Goal: Task Accomplishment & Management: Manage account settings

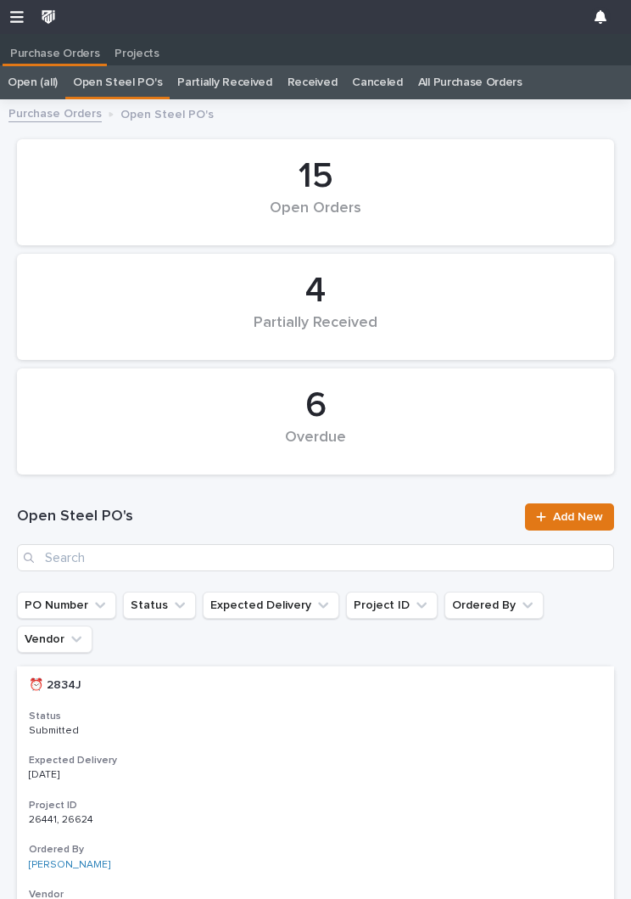
scroll to position [1, 0]
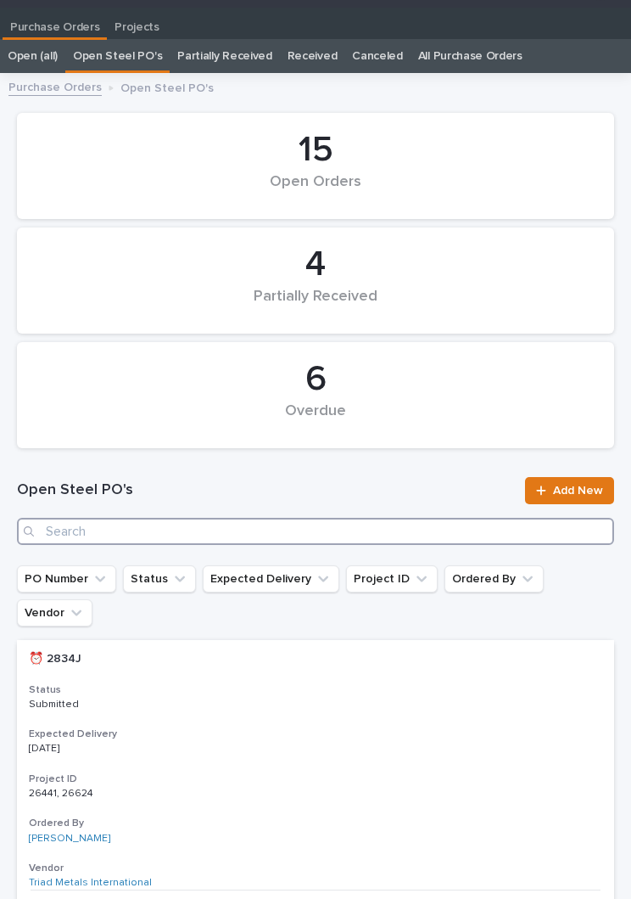
click at [304, 541] on input "Search" at bounding box center [315, 531] width 597 height 27
type input "2946"
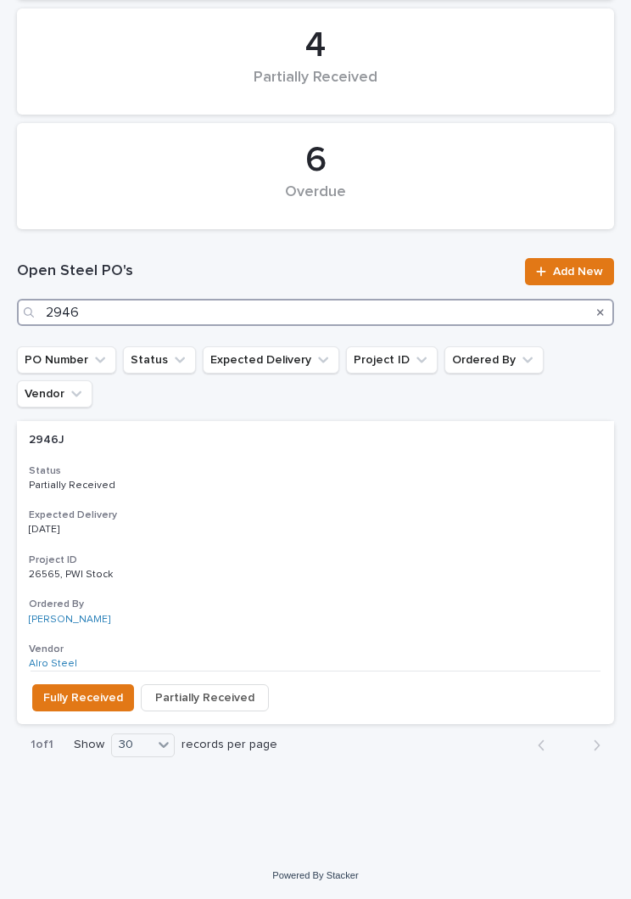
scroll to position [208, 0]
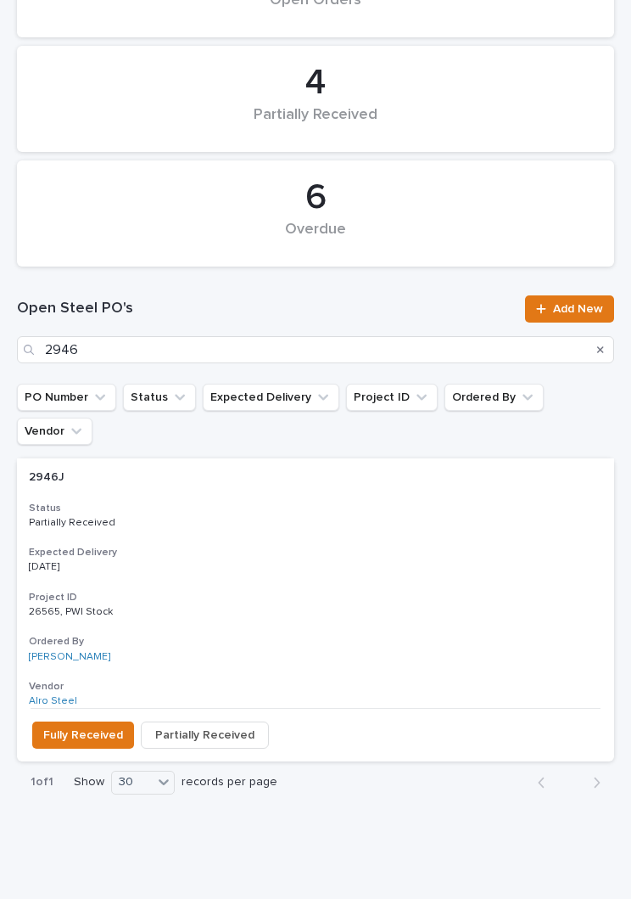
click at [313, 470] on h2 "2946J 2946J" at bounding box center [316, 477] width 574 height 14
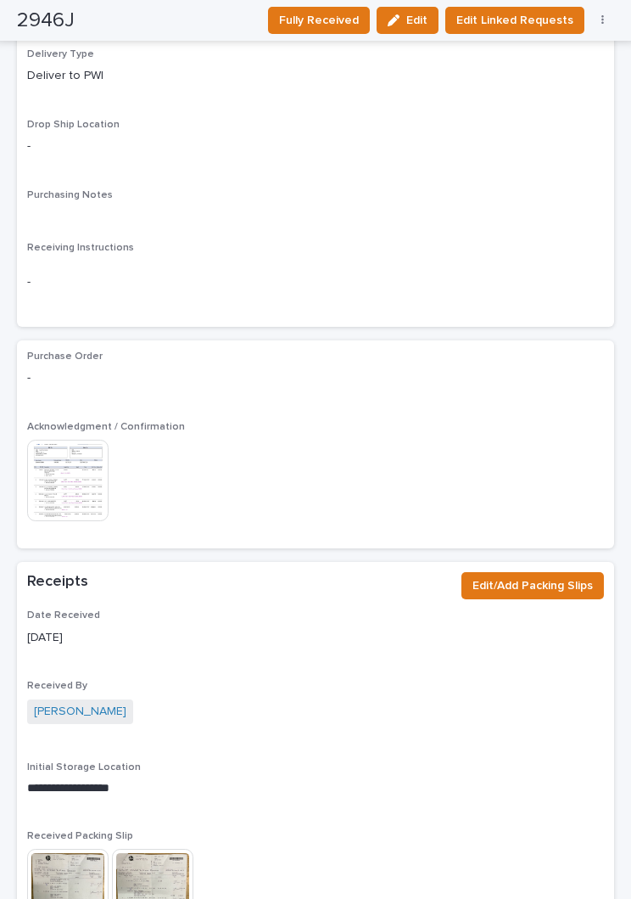
scroll to position [1376, 0]
click at [549, 575] on span "Edit/Add Packing Slips" at bounding box center [533, 585] width 120 height 20
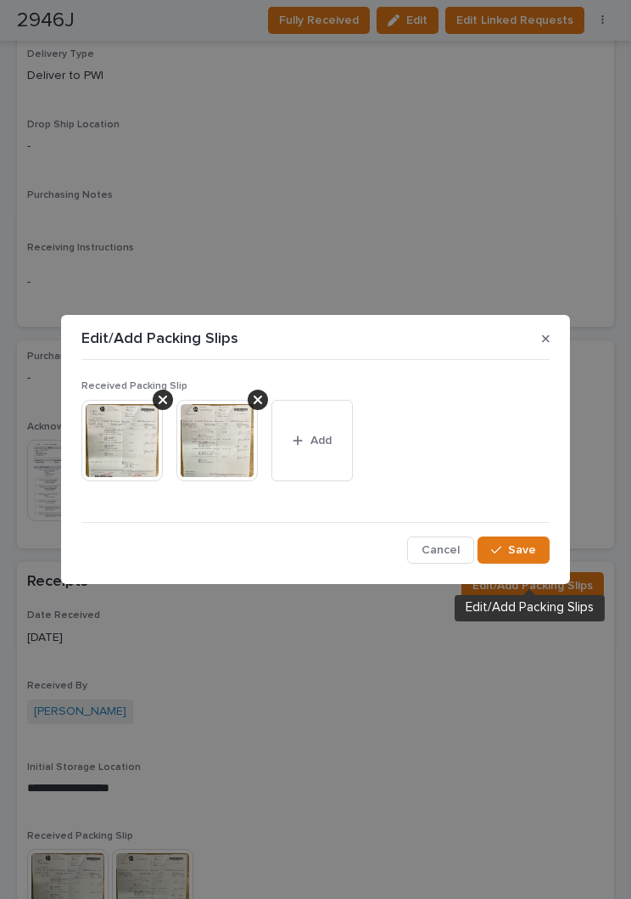
click at [338, 433] on button "Add" at bounding box center [312, 440] width 81 height 81
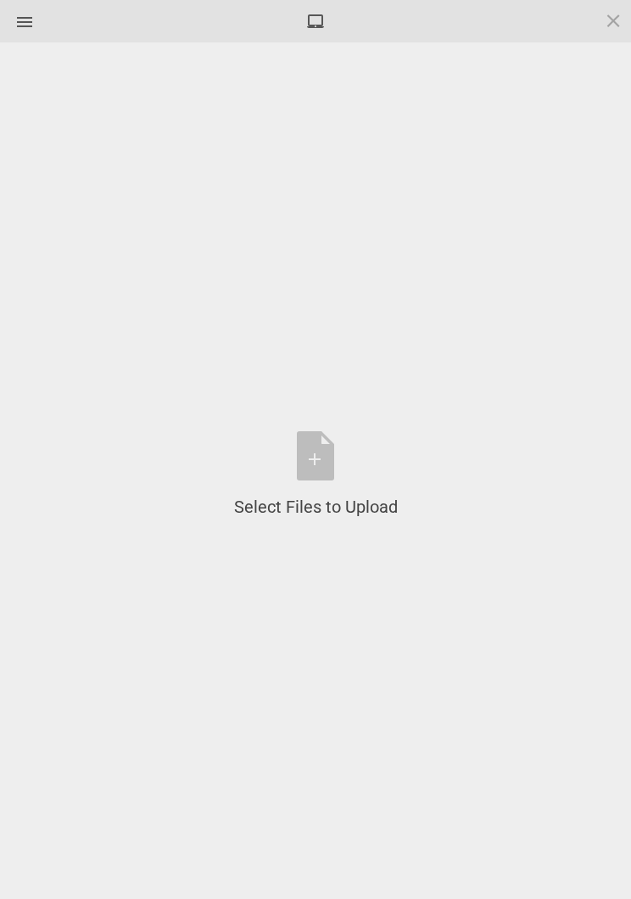
click at [327, 461] on div "Select Files to Upload or Drag and Drop, Copy and Paste Files" at bounding box center [316, 474] width 164 height 87
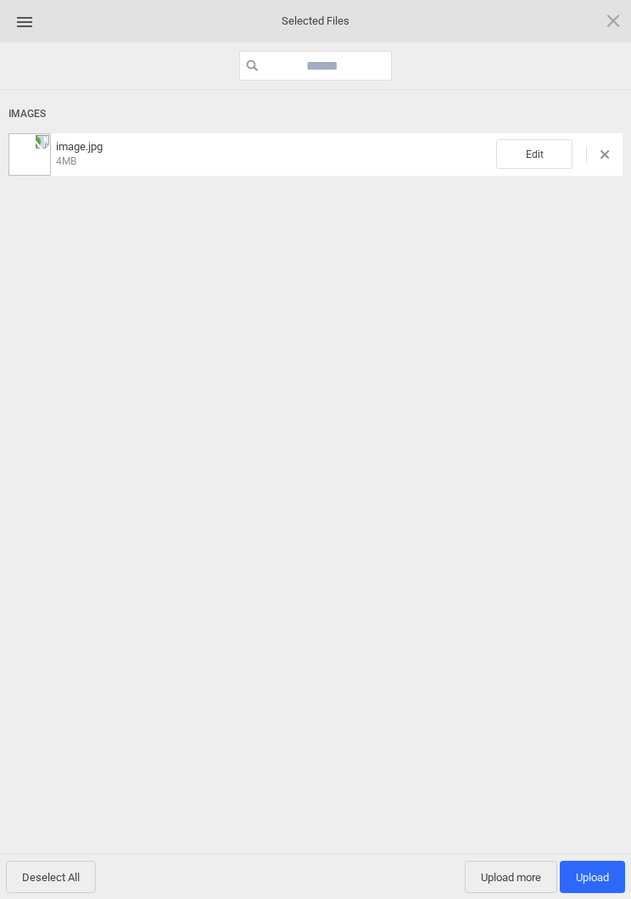
click at [522, 159] on span "Edit" at bounding box center [534, 154] width 76 height 30
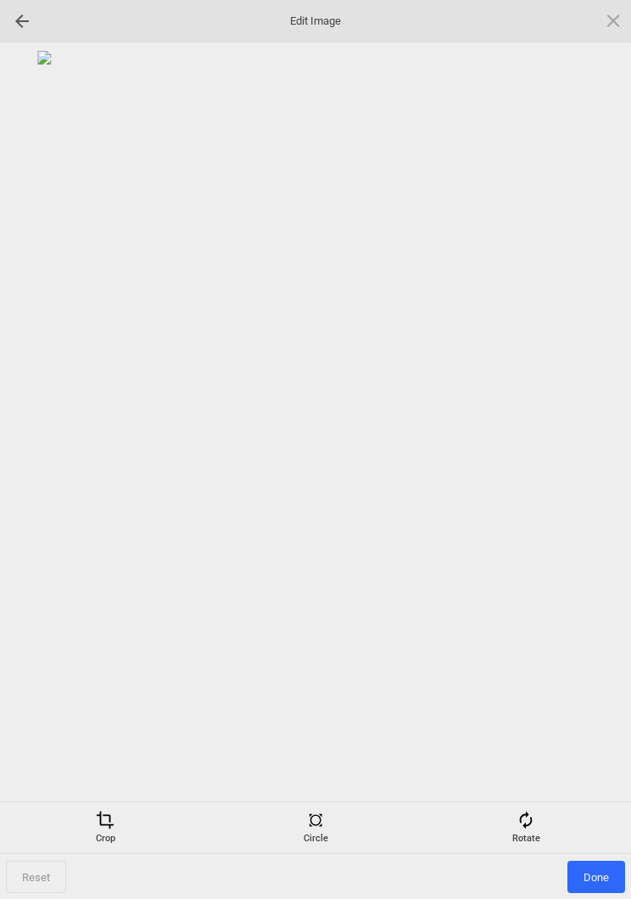
click at [530, 823] on span at bounding box center [526, 819] width 19 height 19
click at [594, 443] on div at bounding box center [593, 450] width 42 height 42
click at [591, 458] on div at bounding box center [593, 450] width 42 height 42
click at [591, 450] on div at bounding box center [593, 450] width 42 height 42
click at [591, 453] on div at bounding box center [593, 450] width 42 height 42
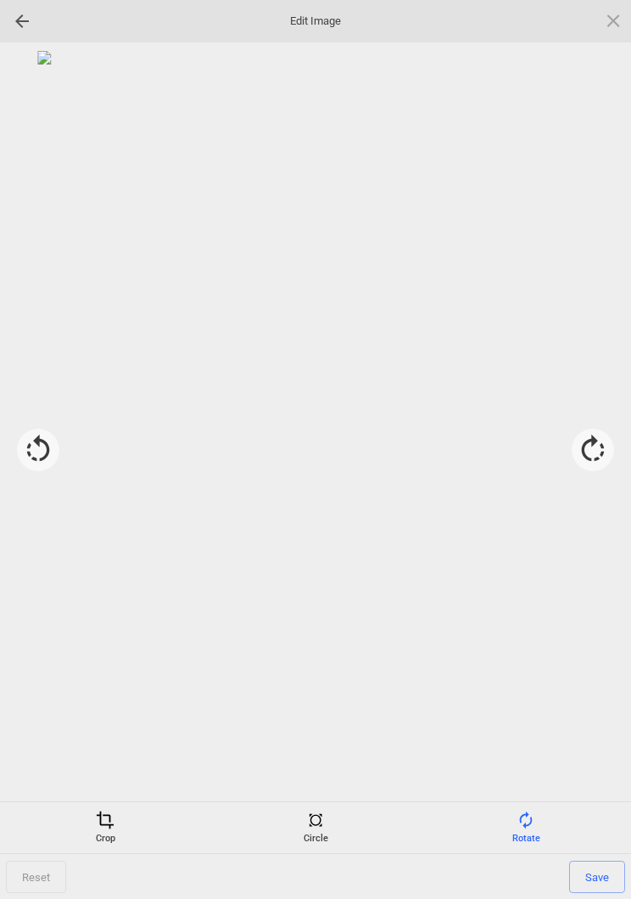
click at [115, 828] on div "Crop" at bounding box center [105, 827] width 202 height 34
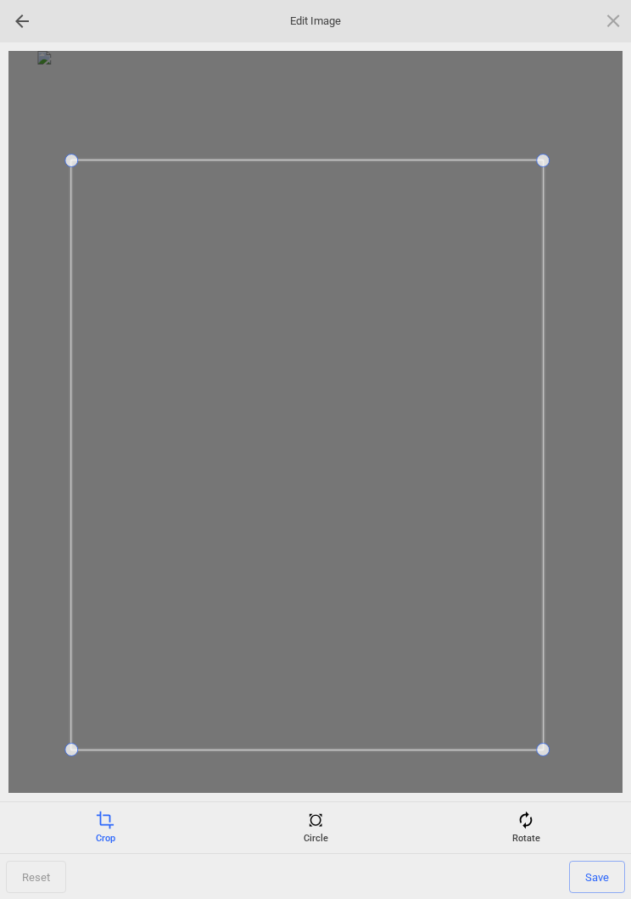
click at [615, 876] on span "Save" at bounding box center [597, 876] width 56 height 32
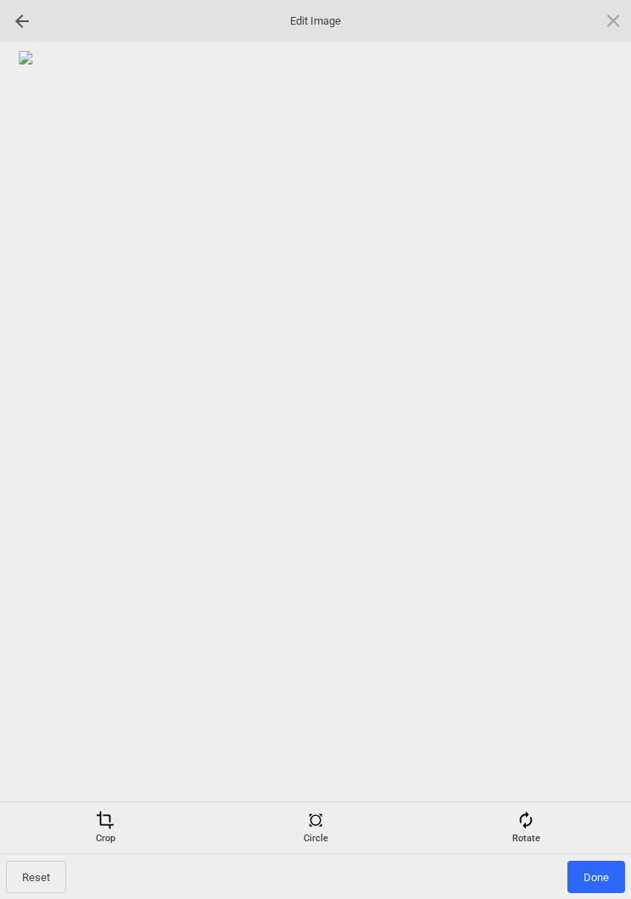
click at [599, 876] on span "Done" at bounding box center [597, 876] width 58 height 32
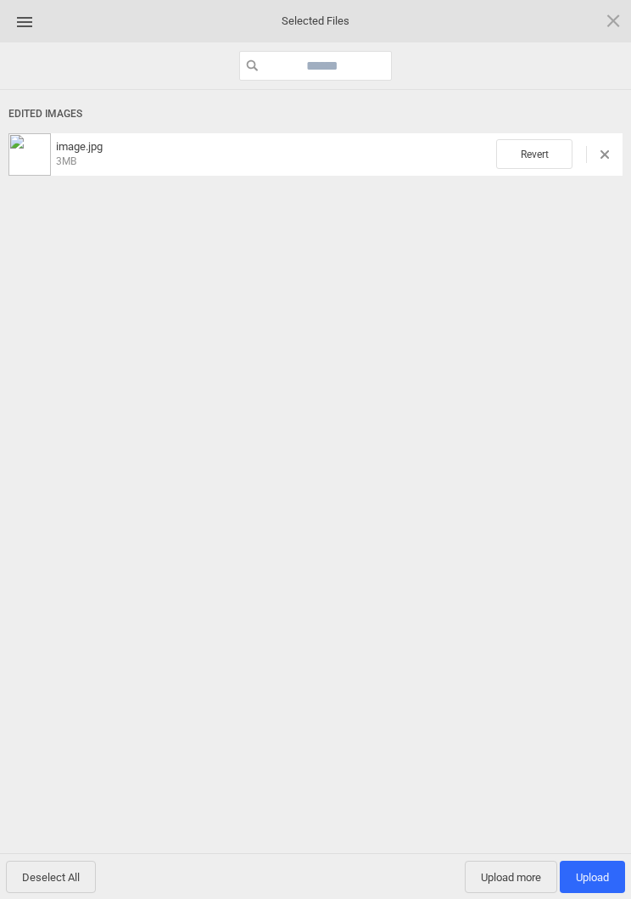
click at [594, 875] on span "Upload 1" at bounding box center [592, 877] width 33 height 13
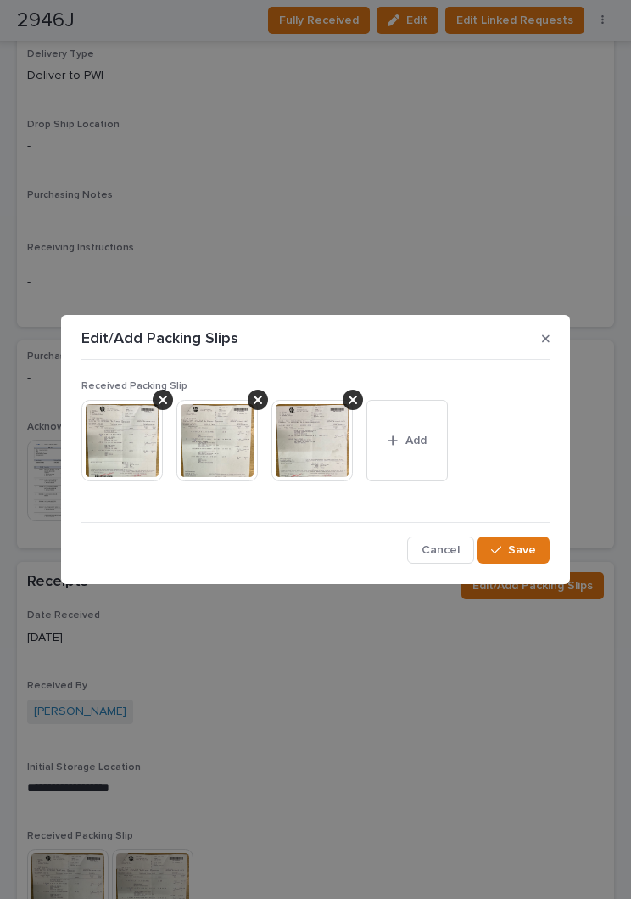
click at [528, 553] on span "Save" at bounding box center [522, 549] width 28 height 15
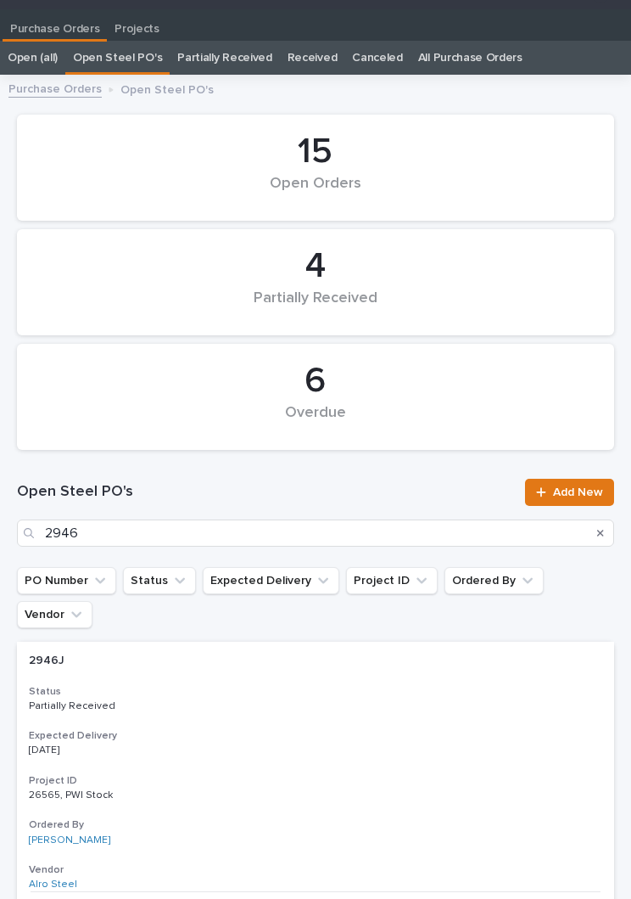
scroll to position [26, 0]
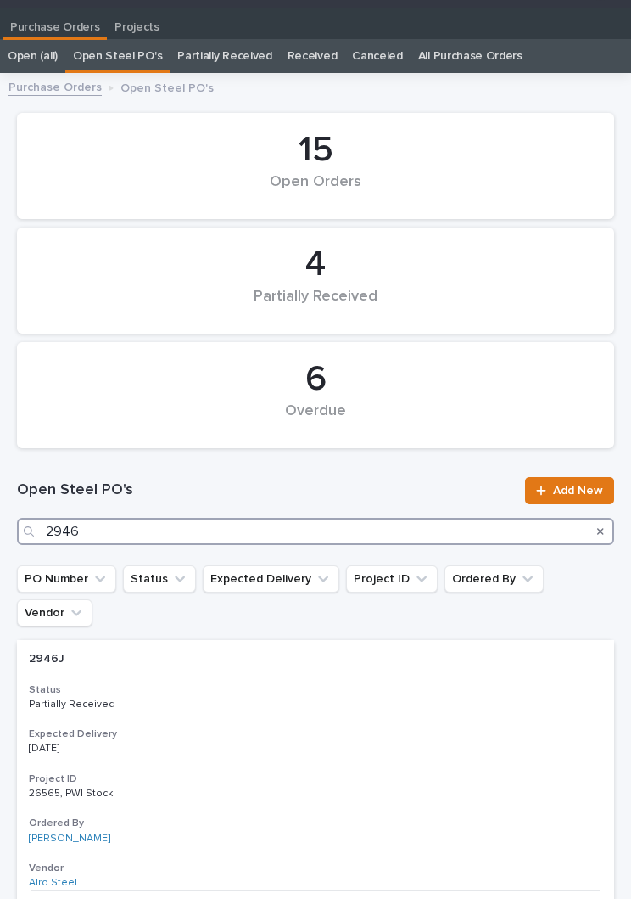
click at [219, 519] on input "2946" at bounding box center [315, 531] width 597 height 27
click at [333, 524] on input "2946" at bounding box center [315, 531] width 597 height 27
type input "2949"
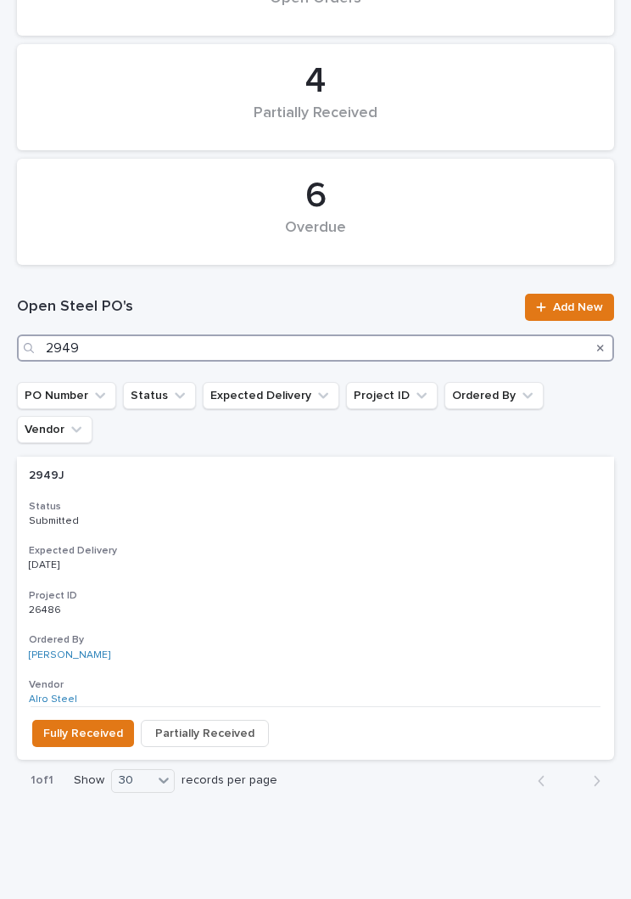
scroll to position [208, 0]
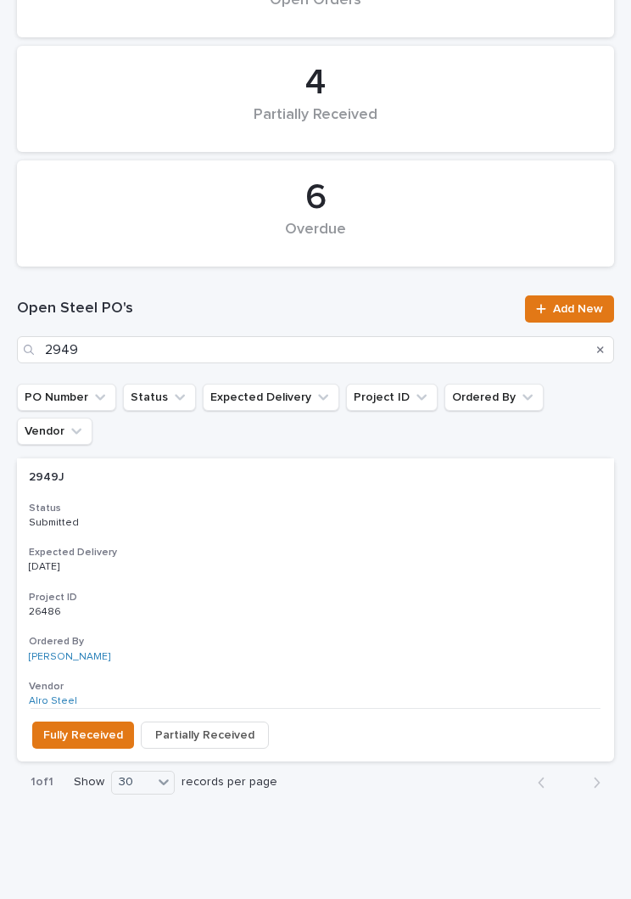
click at [263, 506] on div "2949J 2949J Status Submitted Expected Delivery [DATE] Project ID 26486 26486 Or…" at bounding box center [315, 582] width 597 height 249
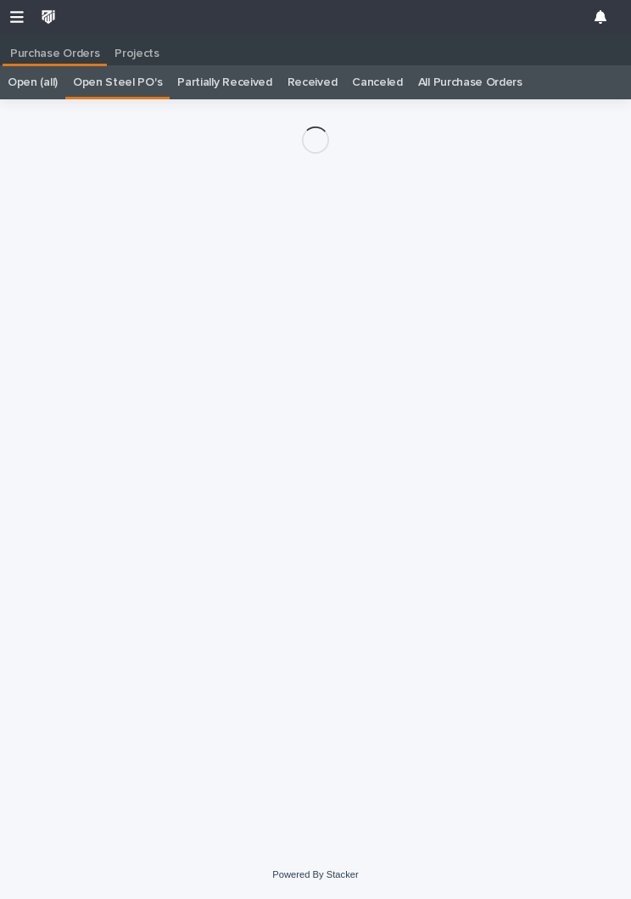
scroll to position [26, 0]
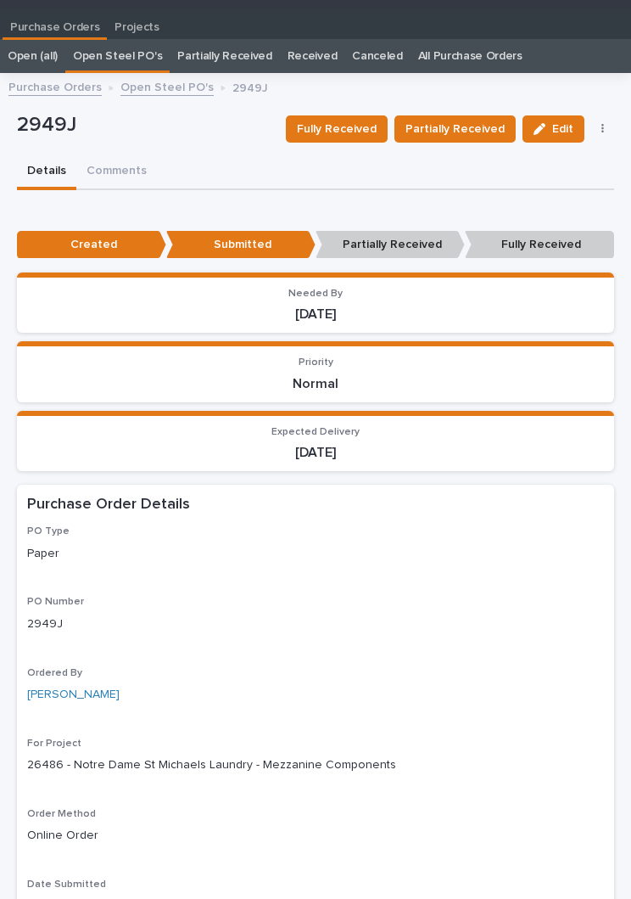
click at [454, 129] on span "Partially Received" at bounding box center [455, 129] width 99 height 20
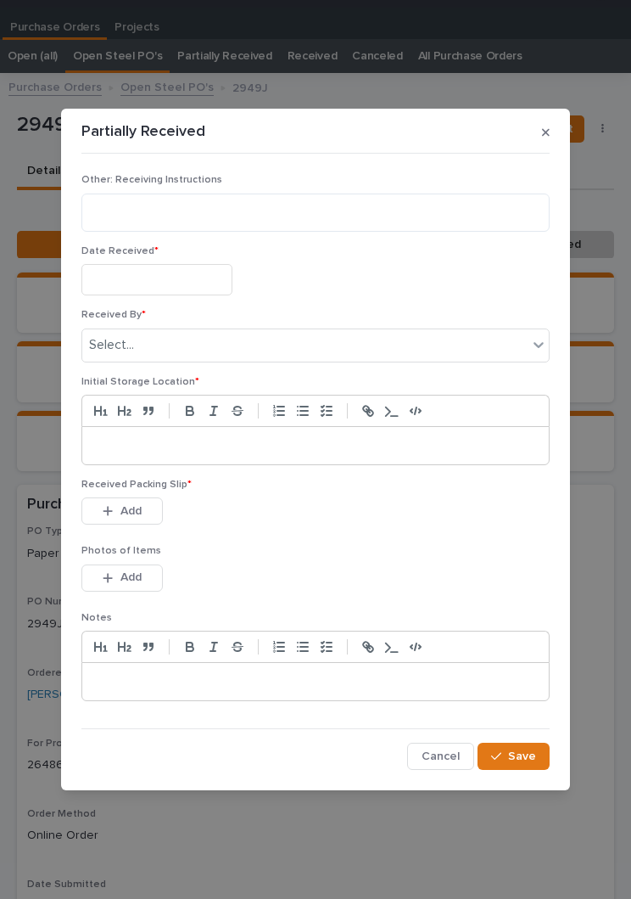
click at [183, 266] on input "text" at bounding box center [156, 279] width 151 height 31
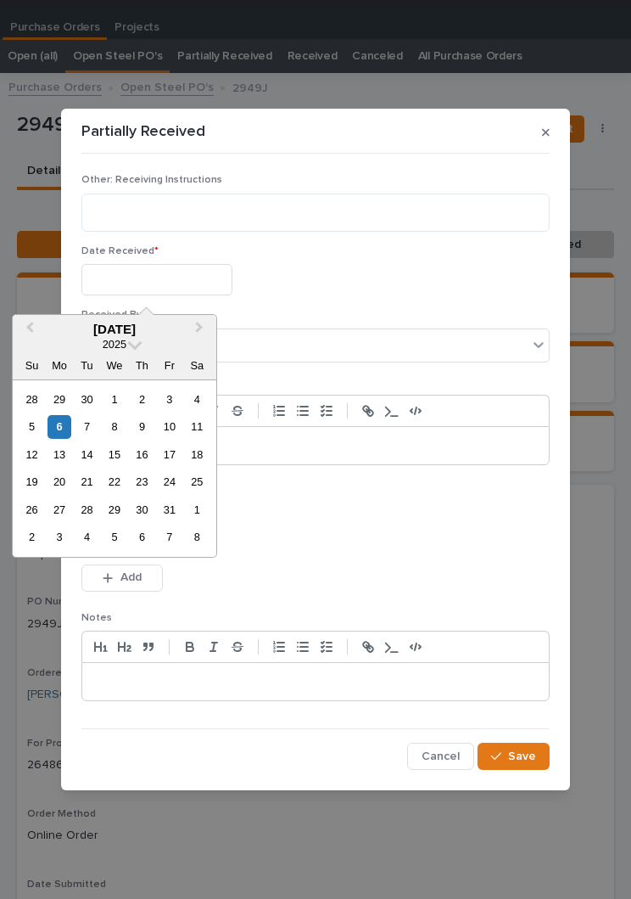
click at [59, 429] on div "6" at bounding box center [59, 426] width 23 height 23
type input "**********"
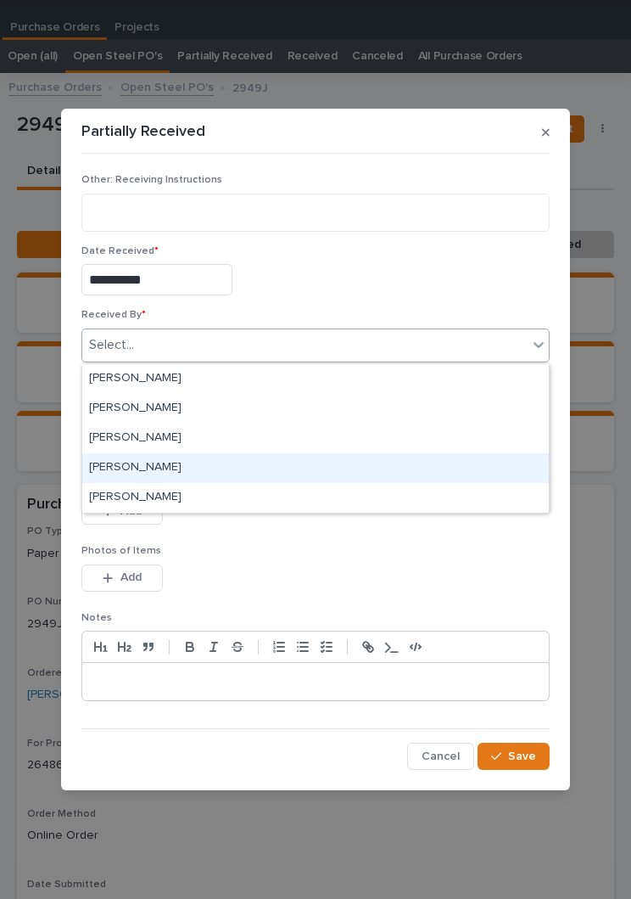
click at [181, 460] on div "[PERSON_NAME]" at bounding box center [315, 468] width 467 height 30
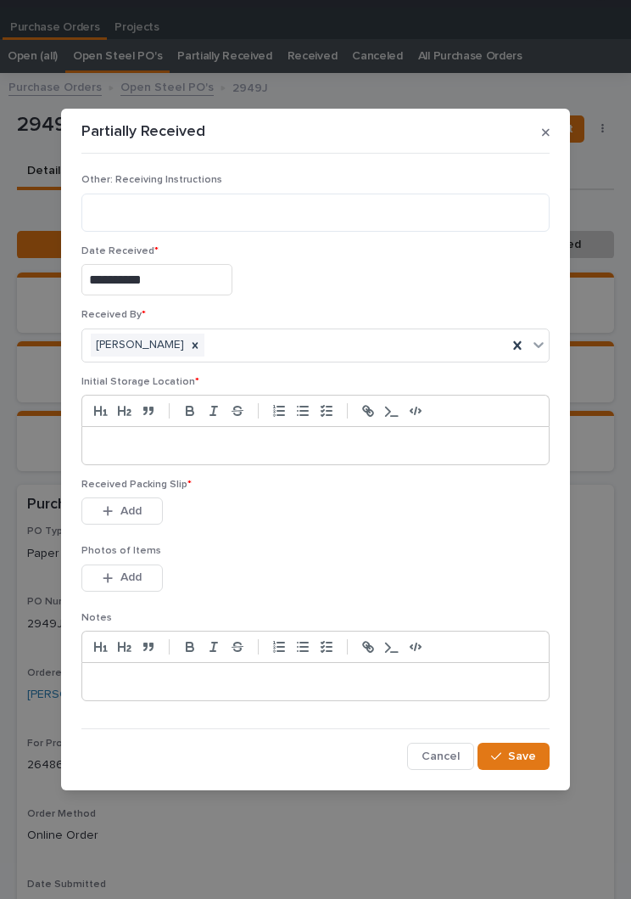
click at [302, 448] on p at bounding box center [315, 445] width 441 height 17
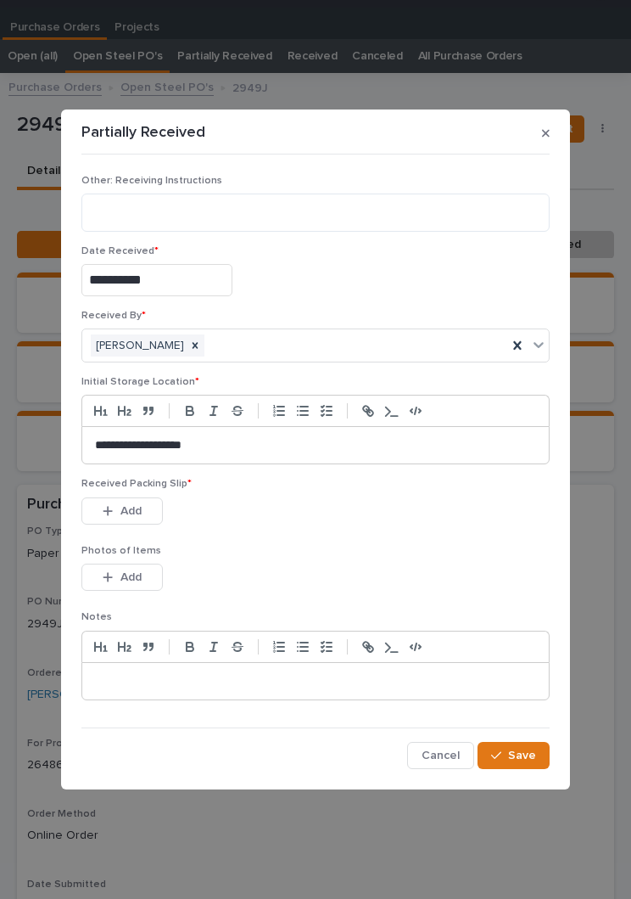
click at [300, 517] on div "This file cannot be opened Download File Add" at bounding box center [315, 514] width 468 height 34
click at [121, 507] on span "Add" at bounding box center [130, 510] width 21 height 15
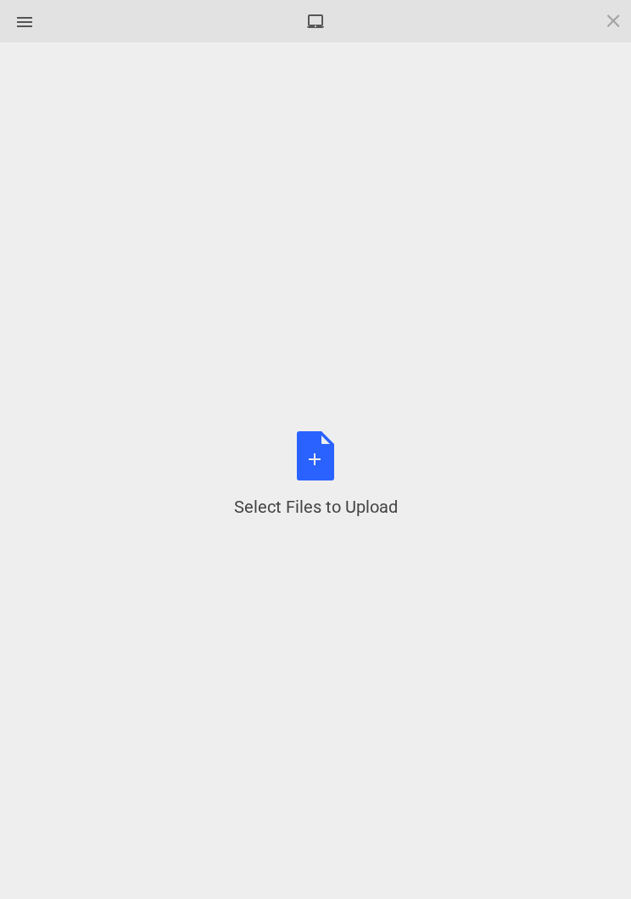
click at [331, 462] on div "Select Files to Upload or Drag and Drop, Copy and Paste Files" at bounding box center [316, 474] width 164 height 87
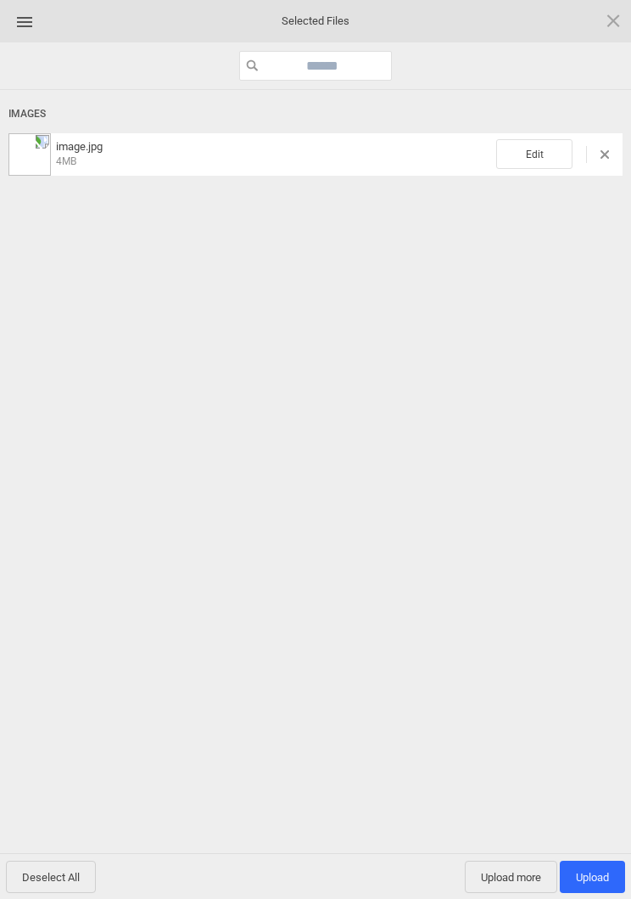
click at [540, 165] on span "Edit" at bounding box center [534, 154] width 76 height 30
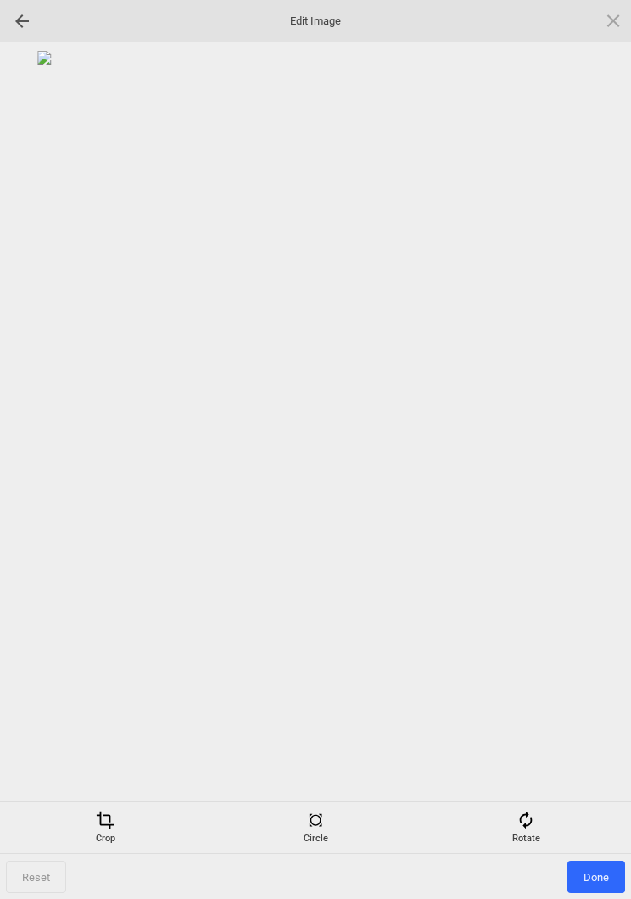
click at [534, 826] on span at bounding box center [526, 819] width 19 height 19
click at [597, 457] on div at bounding box center [593, 450] width 42 height 42
click at [589, 451] on div at bounding box center [593, 450] width 42 height 42
click at [585, 452] on div at bounding box center [593, 450] width 42 height 42
click at [592, 453] on div at bounding box center [593, 450] width 42 height 42
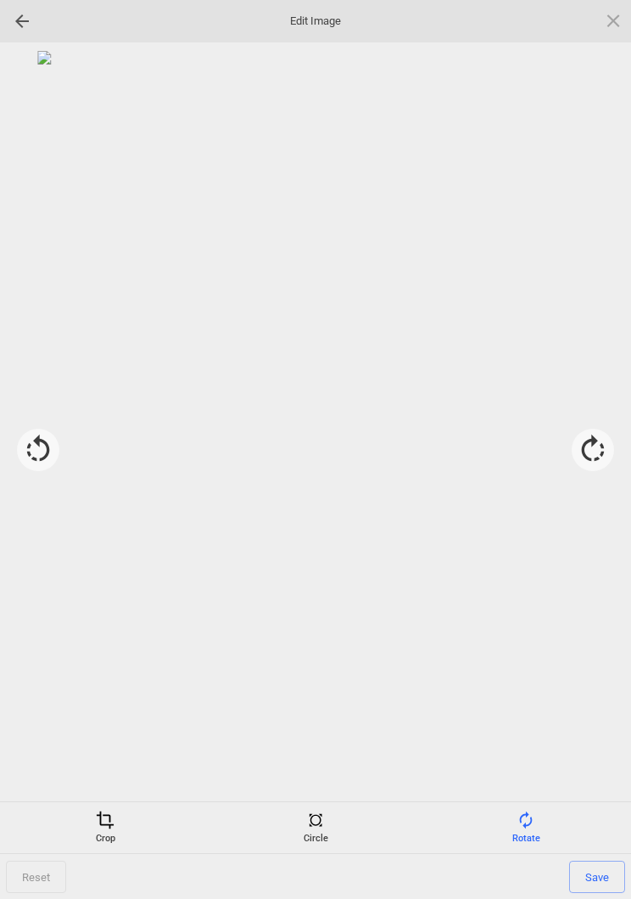
click at [104, 824] on span at bounding box center [105, 819] width 19 height 19
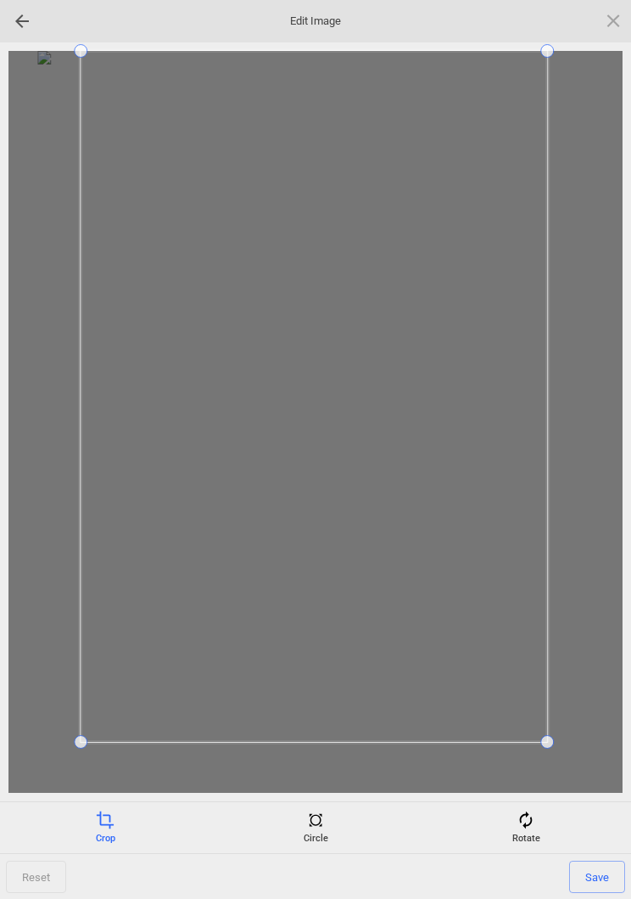
click at [564, 28] on div "Edit Image" at bounding box center [315, 21] width 631 height 42
click at [599, 879] on span "Save" at bounding box center [597, 876] width 56 height 32
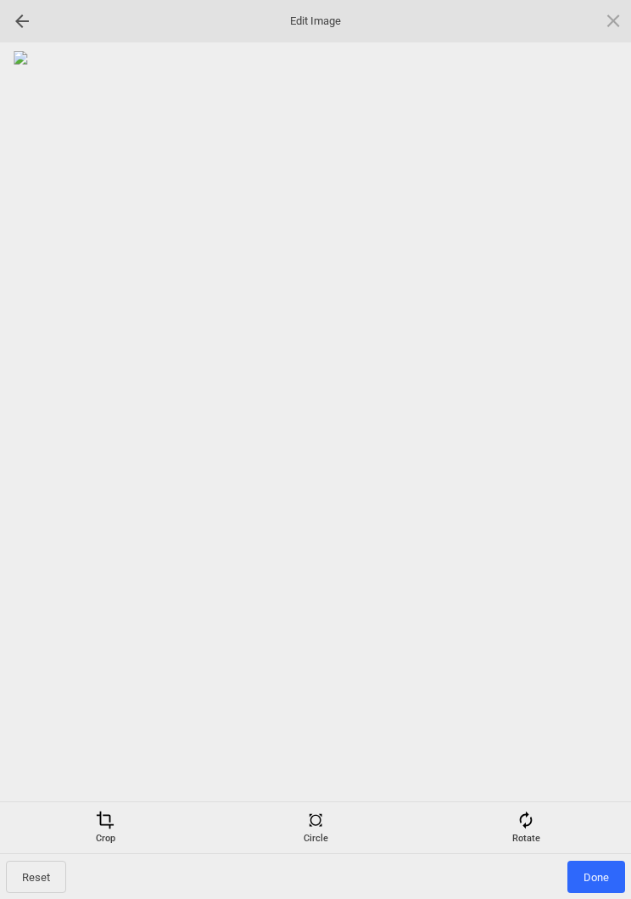
click at [600, 877] on span "Done" at bounding box center [597, 876] width 58 height 32
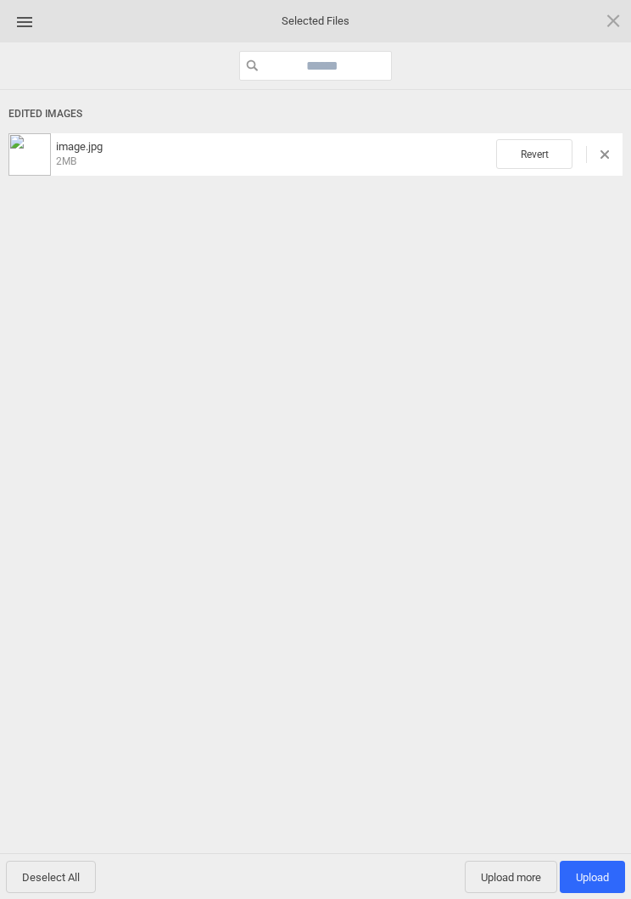
click at [513, 886] on span "Upload more" at bounding box center [511, 876] width 92 height 32
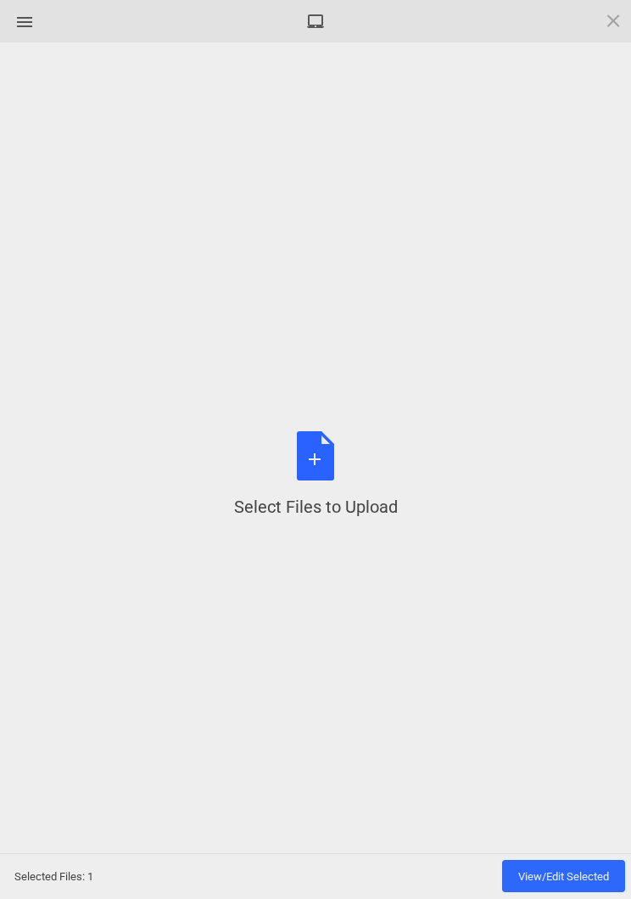
click at [316, 455] on div "Select Files to Upload or Drag and Drop, Copy and Paste Files" at bounding box center [316, 474] width 164 height 87
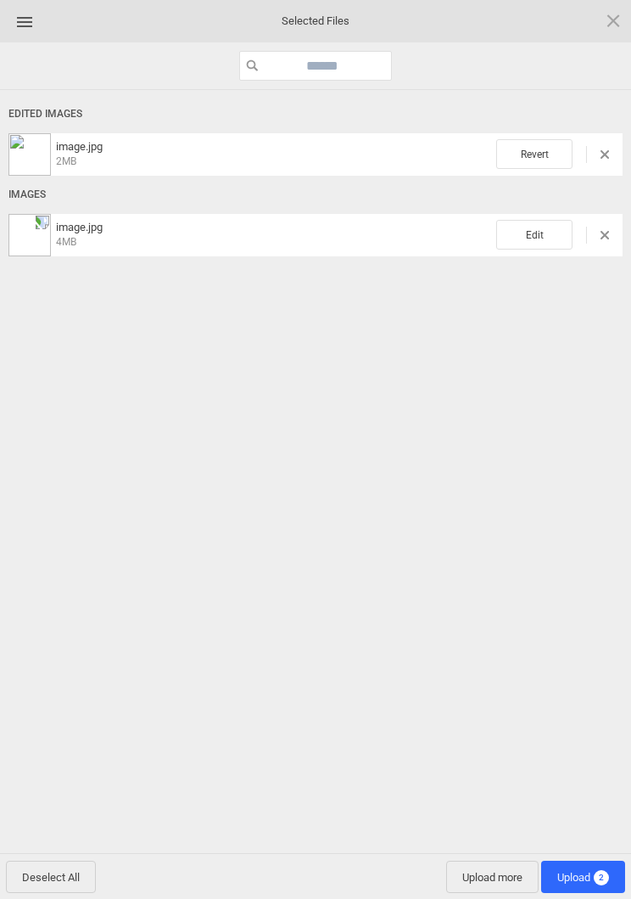
click at [531, 224] on span "Edit" at bounding box center [534, 235] width 76 height 30
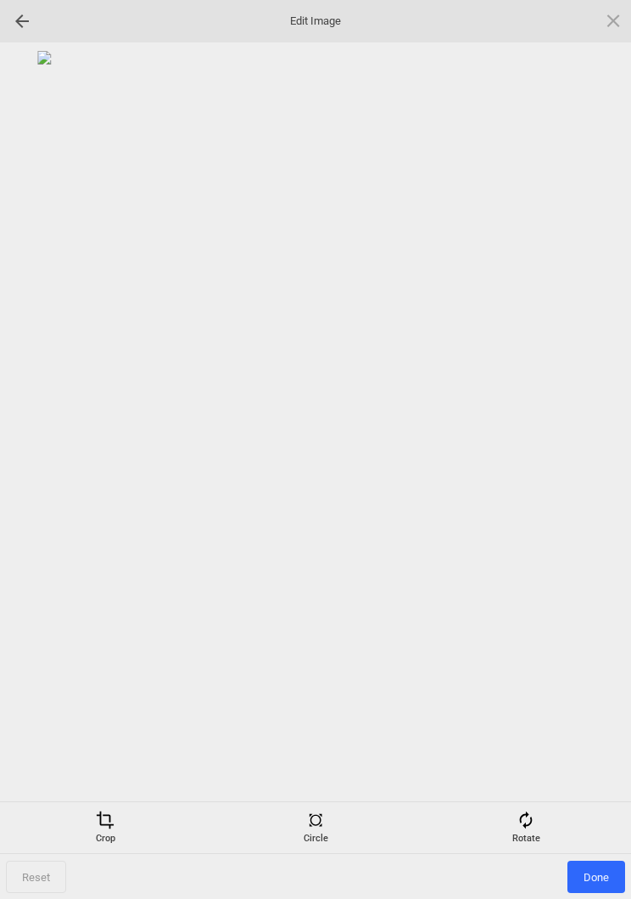
click at [536, 828] on div "Rotate" at bounding box center [526, 827] width 202 height 34
click at [588, 430] on div at bounding box center [593, 450] width 42 height 42
click at [591, 451] on div at bounding box center [593, 450] width 42 height 42
click at [590, 449] on div at bounding box center [593, 450] width 42 height 42
click at [588, 453] on div at bounding box center [593, 450] width 42 height 42
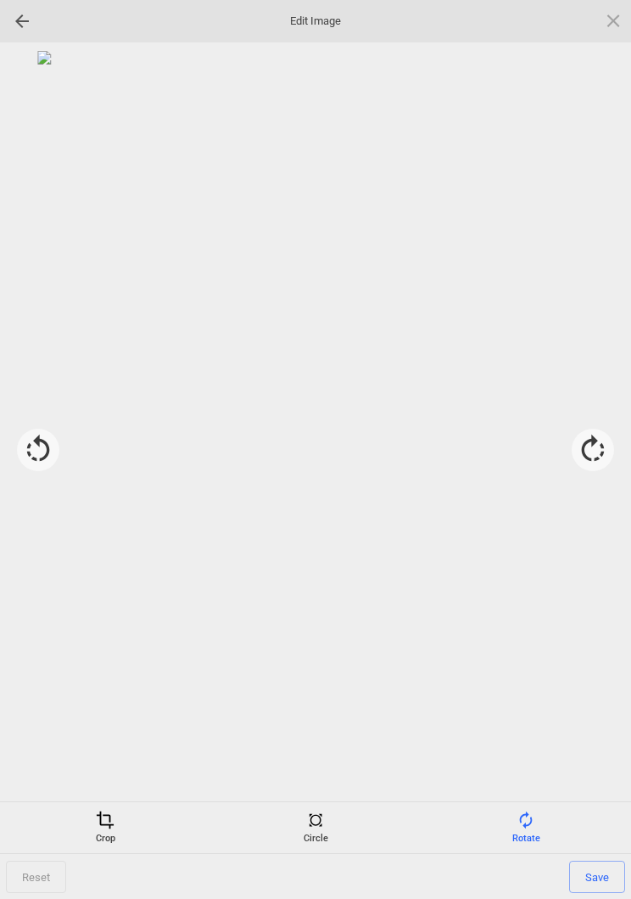
click at [106, 843] on div "Crop" at bounding box center [105, 827] width 202 height 34
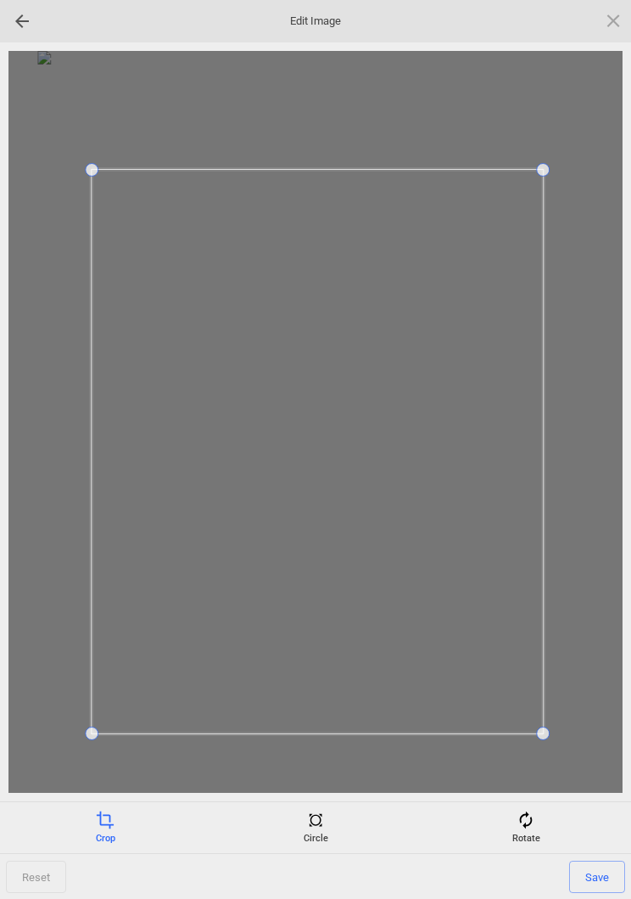
click at [598, 879] on span "Save" at bounding box center [597, 876] width 56 height 32
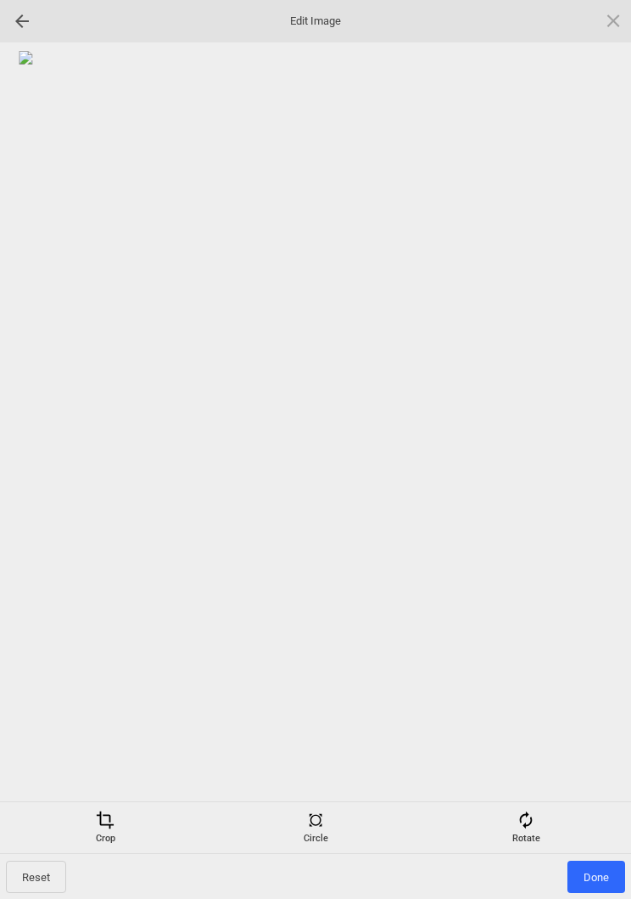
click at [602, 865] on span "Done" at bounding box center [597, 876] width 58 height 32
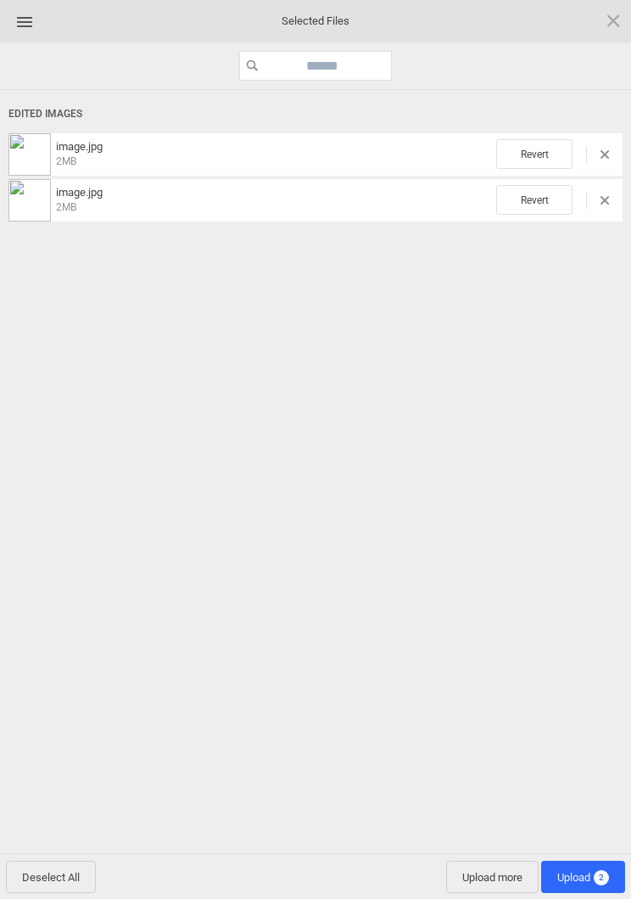
click at [484, 878] on span "Upload more" at bounding box center [492, 876] width 92 height 32
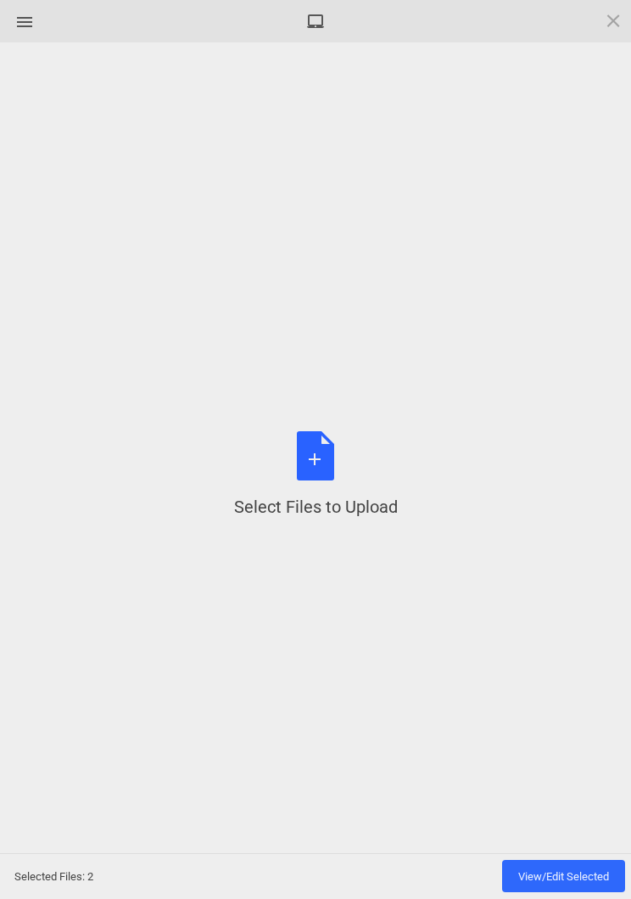
click at [328, 457] on div "Select Files to Upload or Drag and Drop, Copy and Paste Files" at bounding box center [316, 474] width 164 height 87
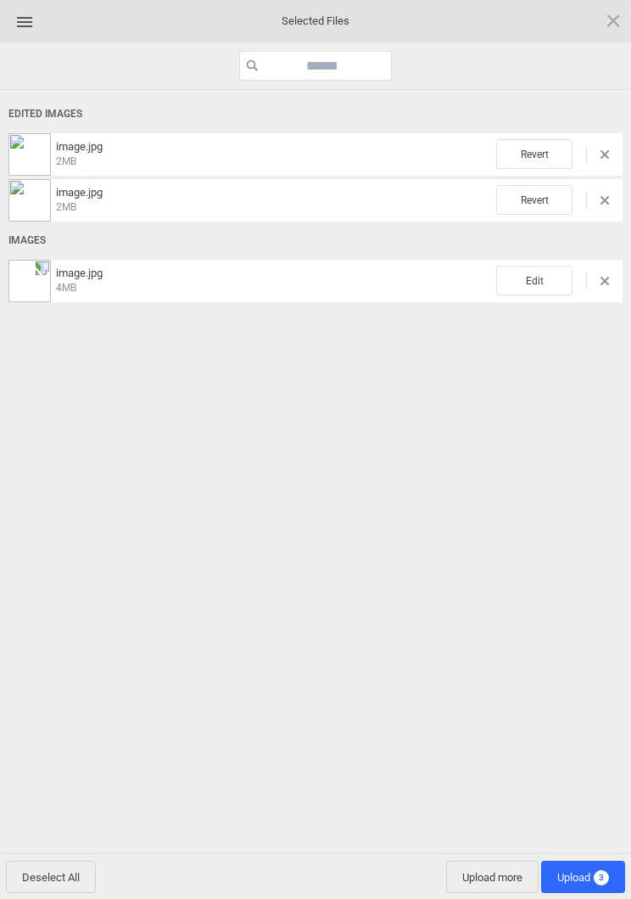
click at [534, 277] on span "Edit" at bounding box center [534, 281] width 76 height 30
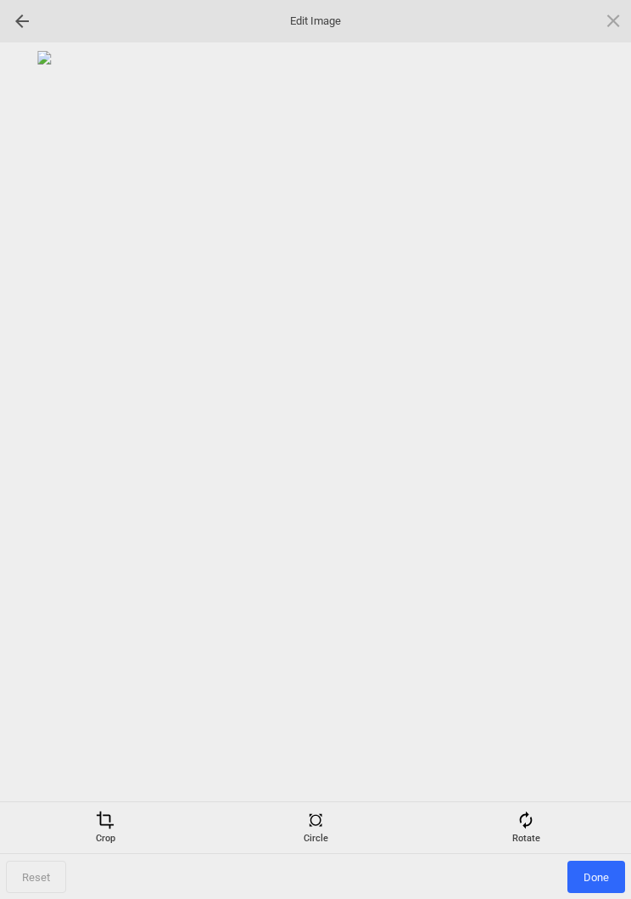
click at [530, 818] on span at bounding box center [526, 819] width 19 height 19
click at [589, 451] on div at bounding box center [593, 450] width 42 height 42
click at [595, 451] on div at bounding box center [593, 450] width 42 height 42
click at [593, 457] on div at bounding box center [593, 450] width 42 height 42
click at [601, 460] on div at bounding box center [593, 450] width 42 height 42
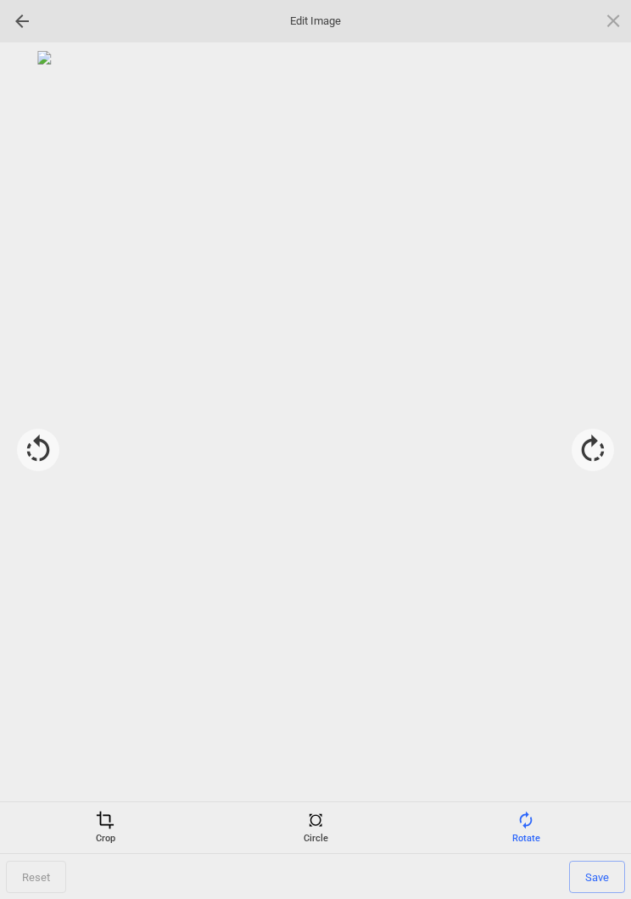
click at [101, 836] on div "Crop" at bounding box center [105, 827] width 202 height 34
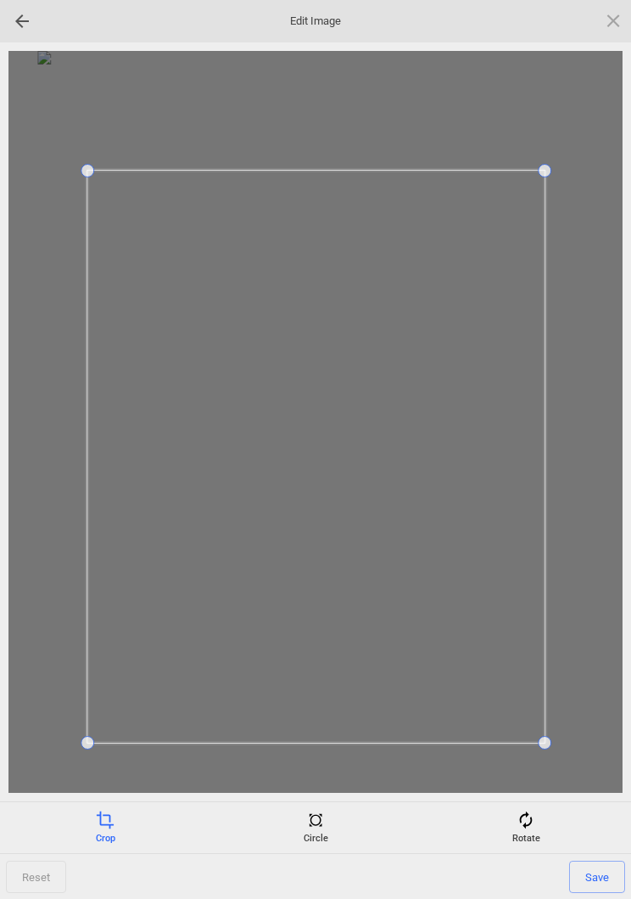
click at [599, 873] on span "Save" at bounding box center [597, 876] width 56 height 32
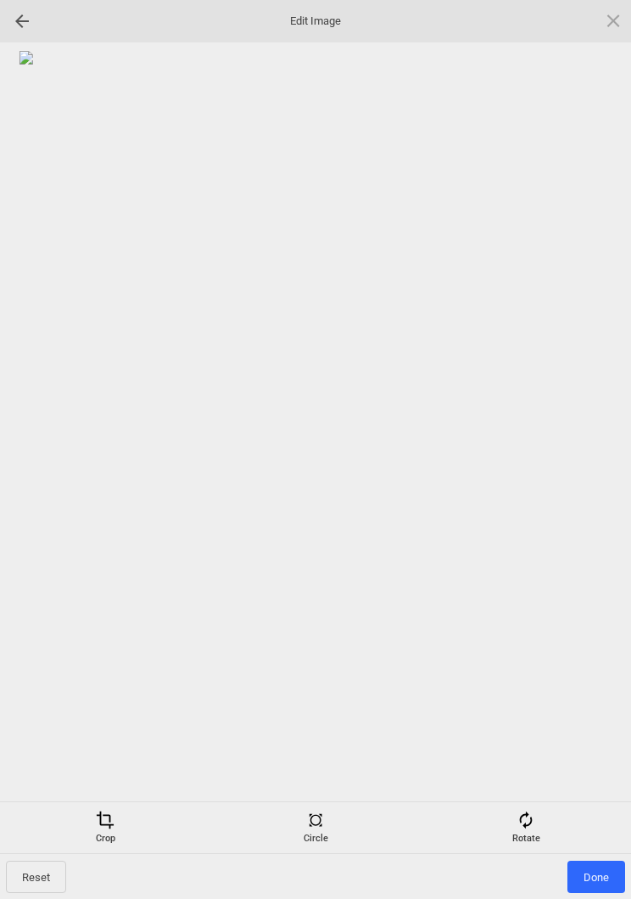
click at [608, 872] on span "Done" at bounding box center [597, 876] width 58 height 32
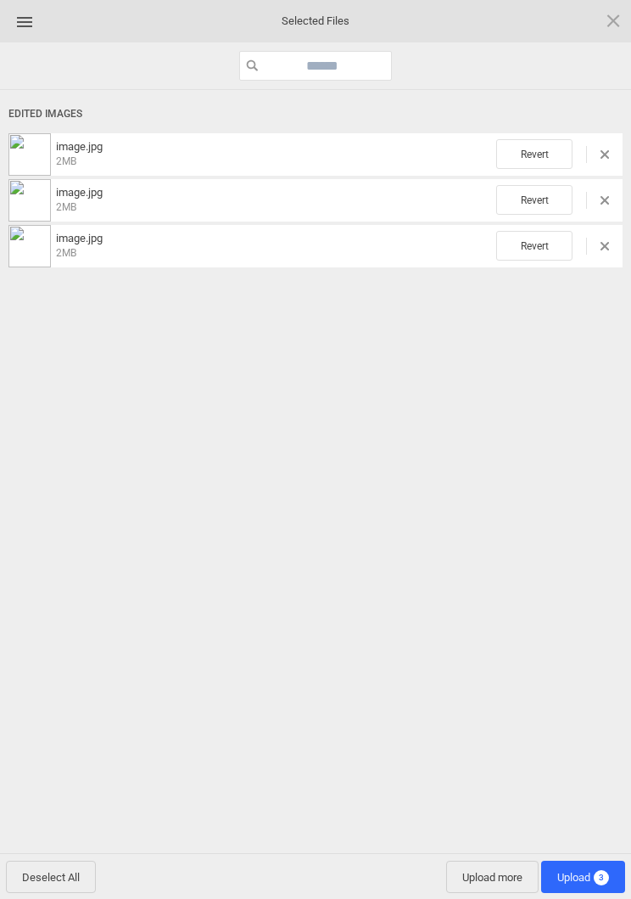
click at [478, 882] on span "Upload more" at bounding box center [492, 876] width 92 height 32
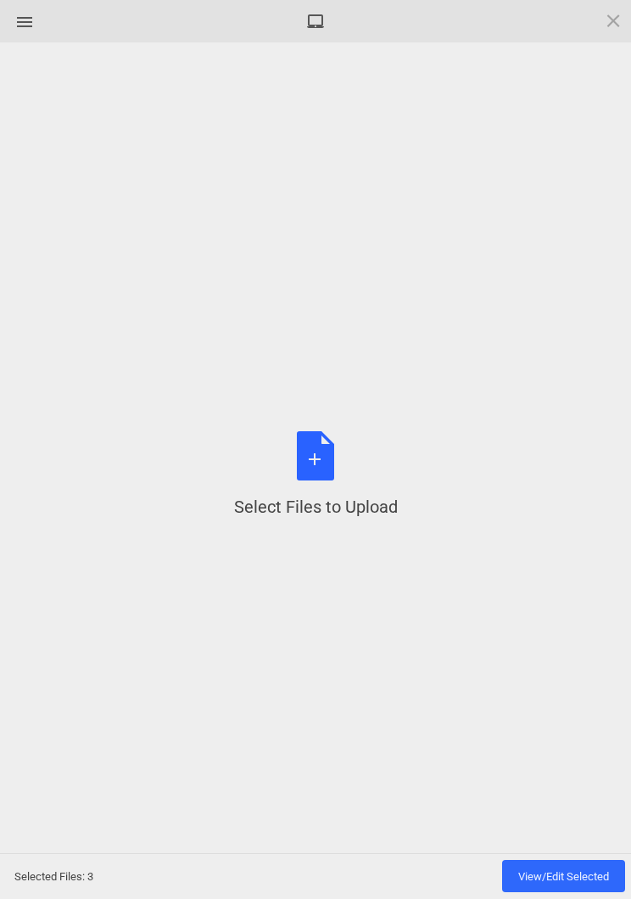
click at [339, 473] on div "Select Files to Upload or Drag and Drop, Copy and Paste Files" at bounding box center [316, 474] width 164 height 87
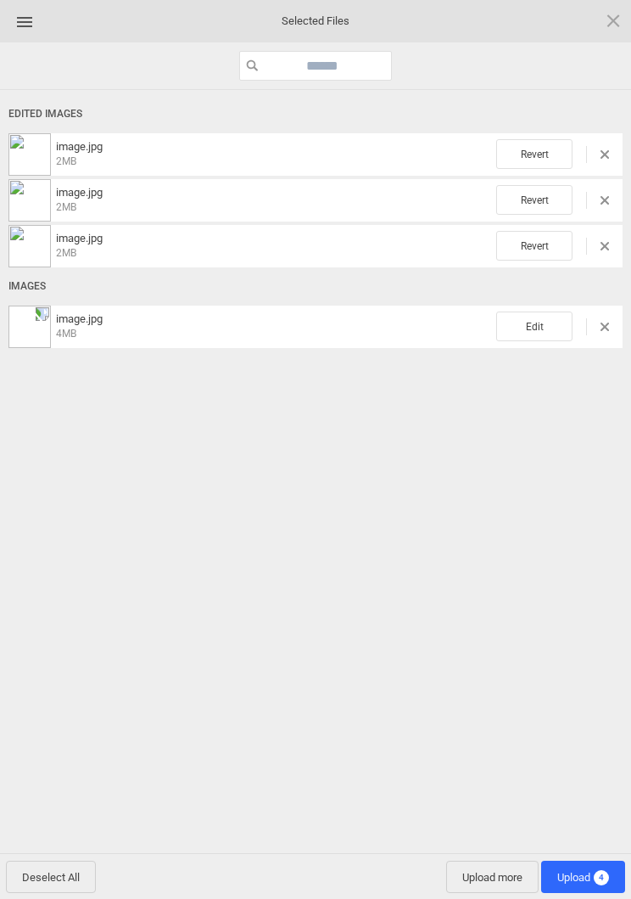
click at [532, 328] on span "Edit" at bounding box center [534, 326] width 76 height 30
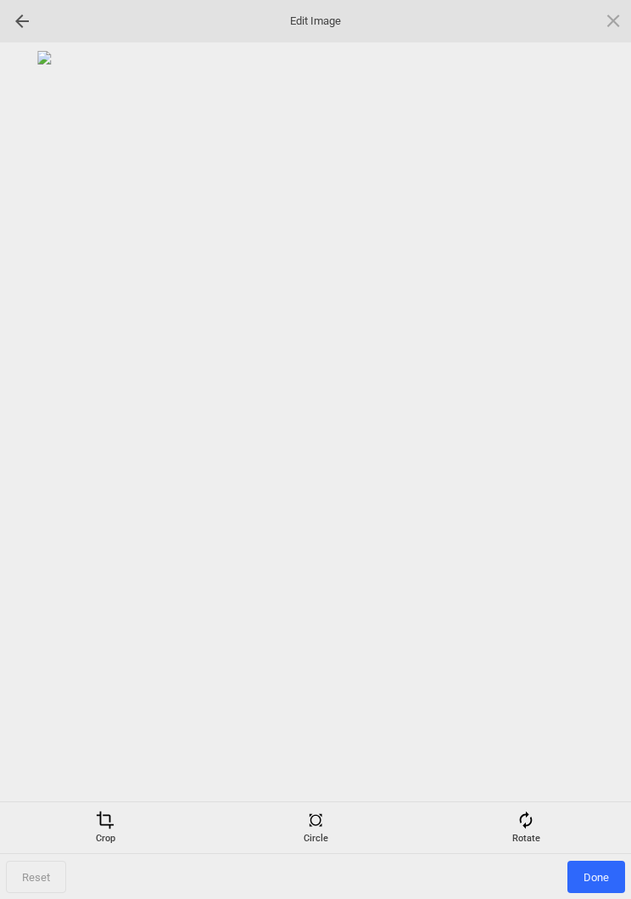
click at [526, 825] on span at bounding box center [526, 819] width 19 height 19
click at [600, 451] on div at bounding box center [593, 450] width 42 height 42
click at [599, 451] on div at bounding box center [593, 450] width 42 height 42
click at [596, 443] on div at bounding box center [593, 450] width 42 height 42
click at [593, 451] on div at bounding box center [593, 450] width 42 height 42
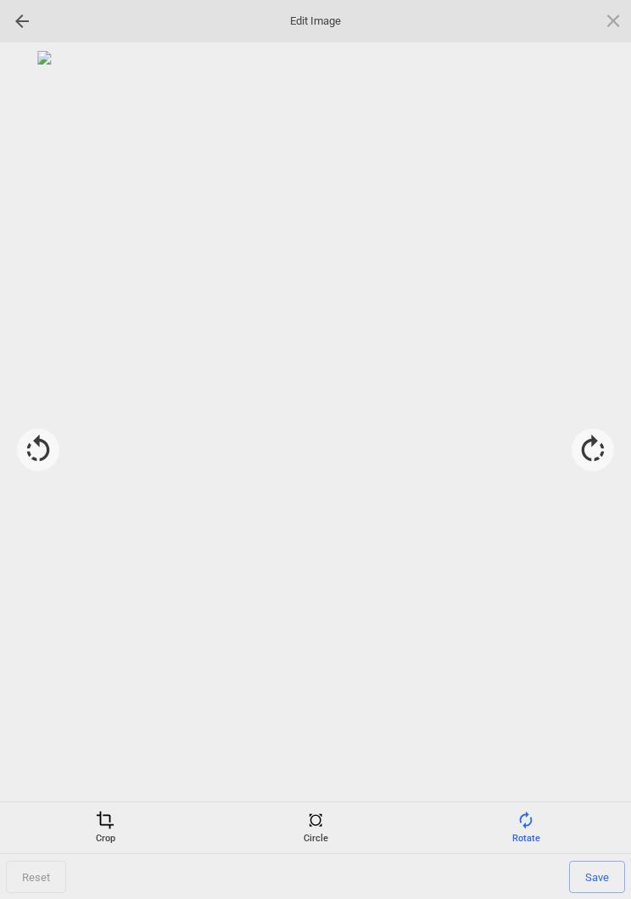
click at [593, 457] on div at bounding box center [593, 450] width 42 height 42
click at [598, 438] on div at bounding box center [593, 450] width 42 height 42
click at [597, 437] on div at bounding box center [593, 450] width 42 height 42
click at [603, 451] on div at bounding box center [593, 450] width 42 height 42
click at [105, 821] on span at bounding box center [105, 819] width 19 height 19
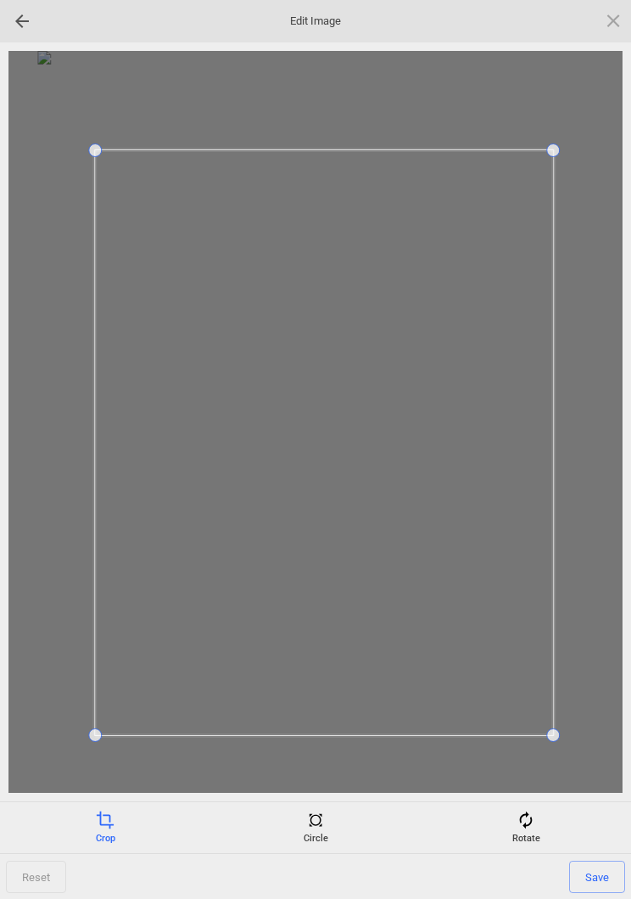
click at [615, 855] on div "Reset Save" at bounding box center [315, 876] width 631 height 46
click at [610, 840] on div "Rotate" at bounding box center [526, 827] width 202 height 34
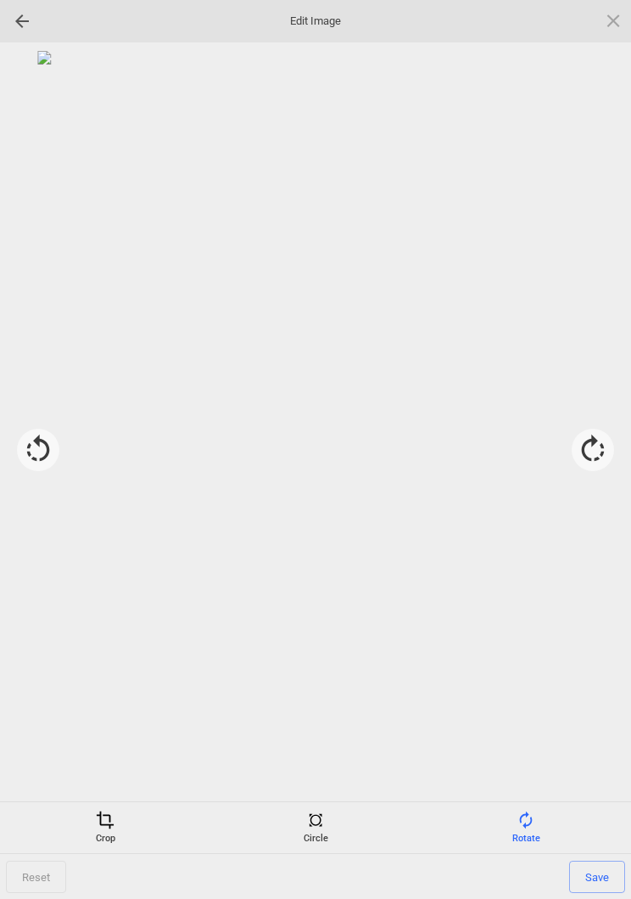
click at [104, 835] on div "Crop" at bounding box center [105, 827] width 202 height 34
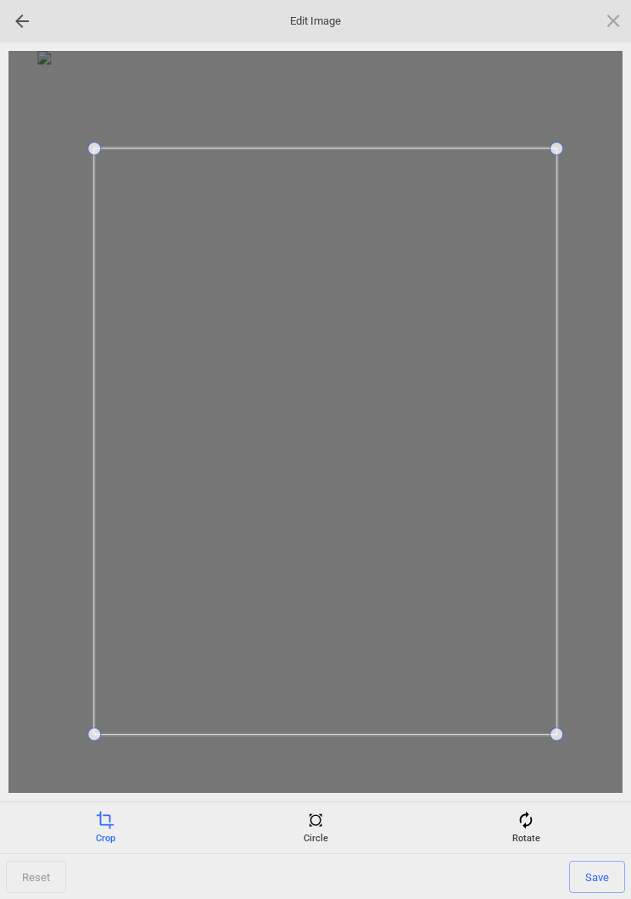
click at [607, 877] on span "Save" at bounding box center [597, 876] width 56 height 32
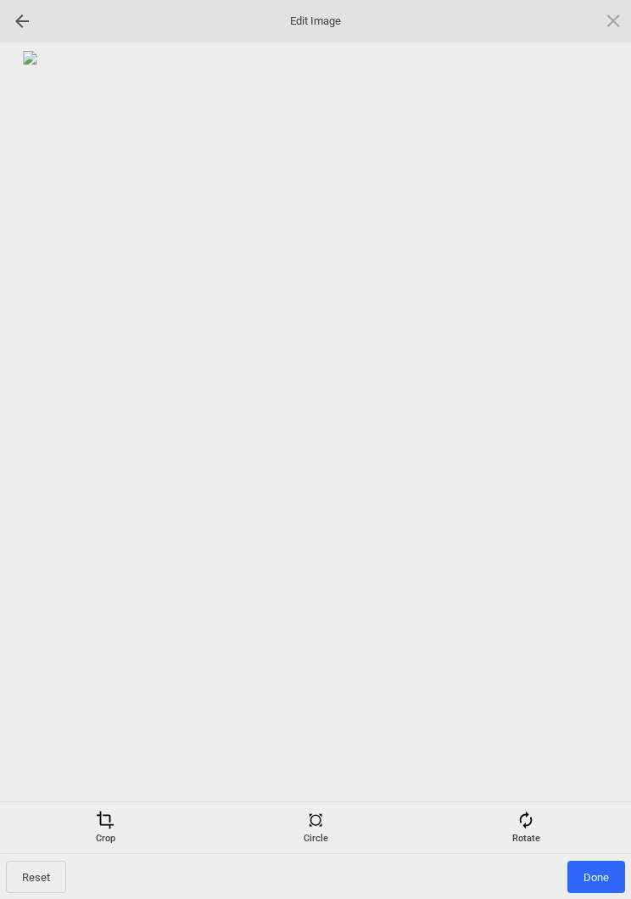
click at [604, 878] on span "Done" at bounding box center [597, 876] width 58 height 32
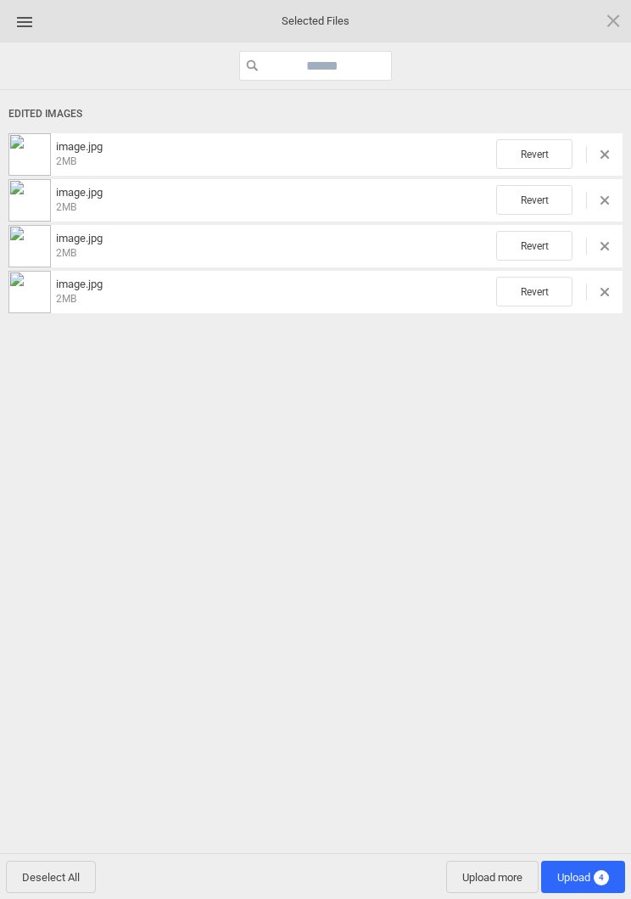
click at [597, 878] on span "4" at bounding box center [601, 877] width 15 height 15
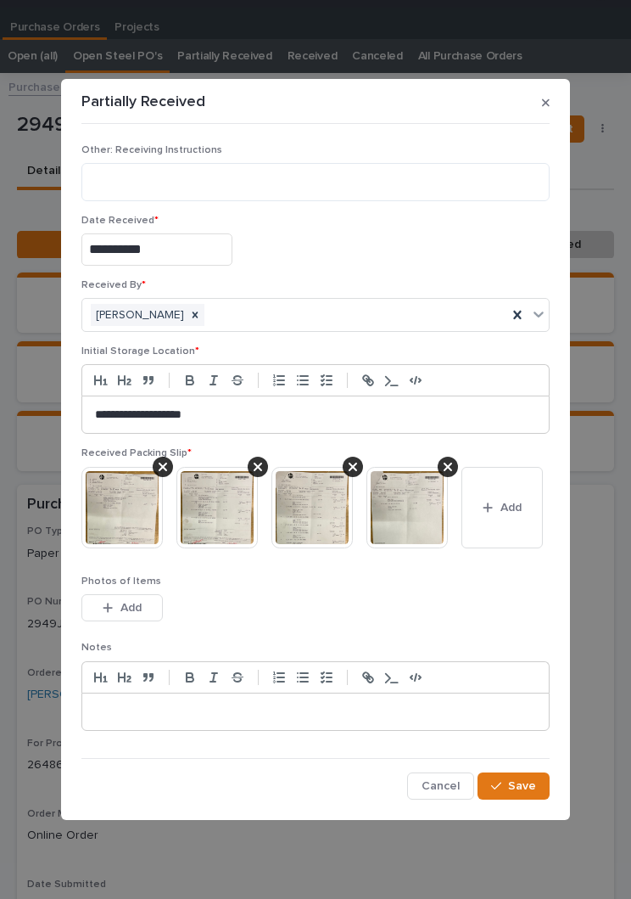
click at [525, 784] on span "Save" at bounding box center [522, 785] width 28 height 15
